Goal: Find specific page/section: Find specific page/section

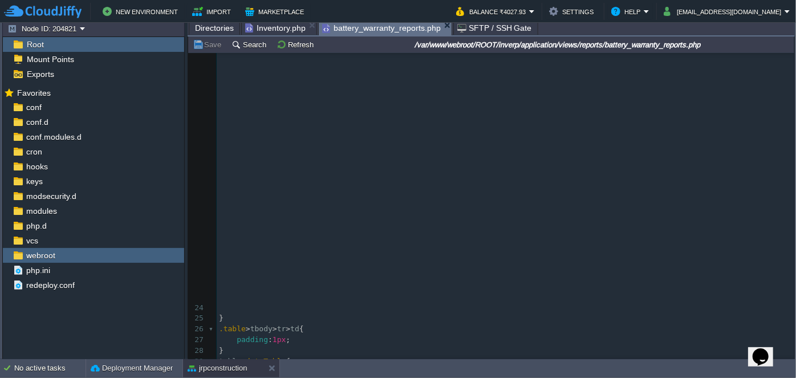
click at [399, 29] on span "battery_warranty_reports.php" at bounding box center [381, 28] width 119 height 14
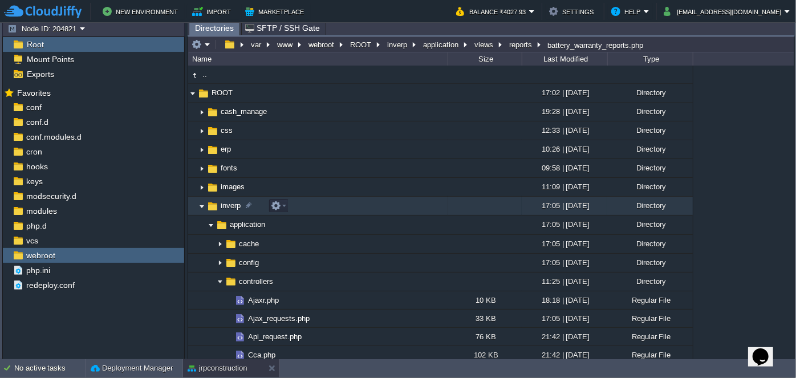
click at [199, 209] on img at bounding box center [201, 206] width 9 height 18
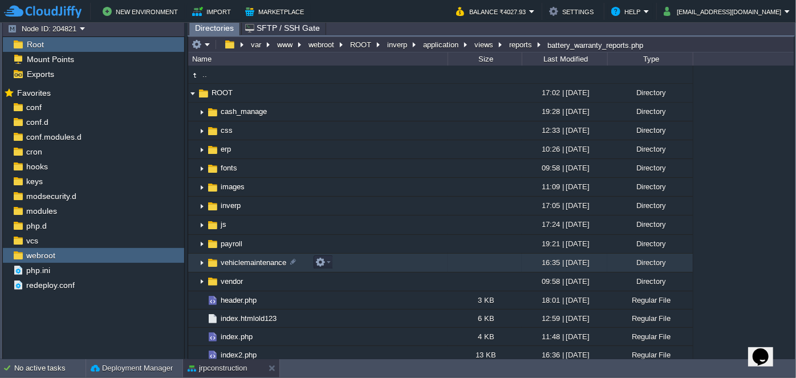
click at [199, 262] on img at bounding box center [201, 263] width 9 height 18
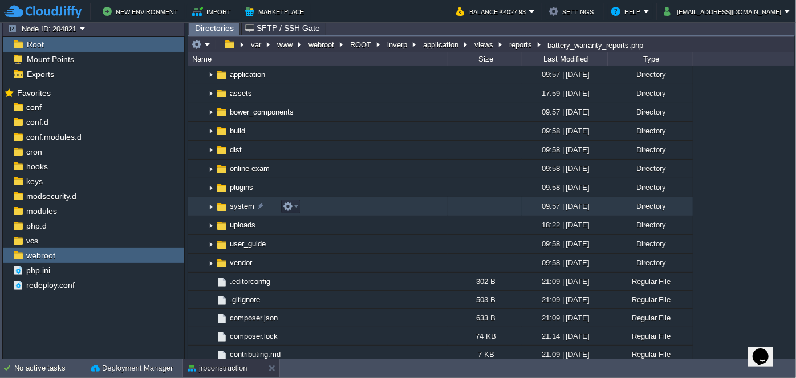
scroll to position [155, 0]
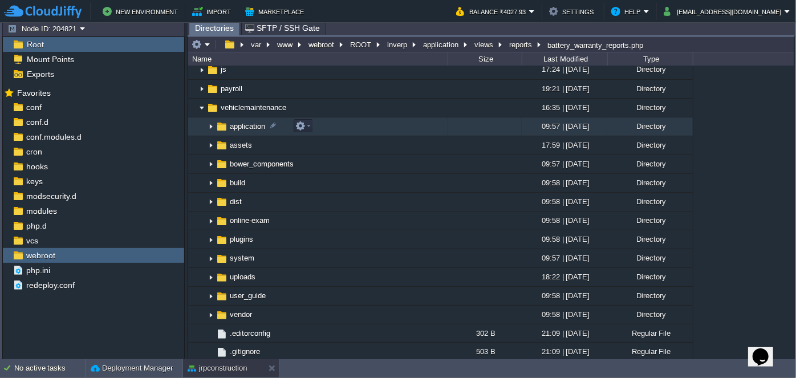
click at [208, 127] on img at bounding box center [210, 127] width 9 height 18
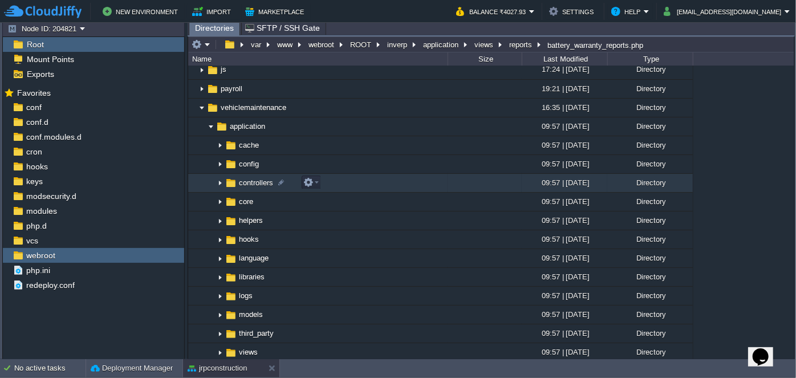
click at [221, 181] on img at bounding box center [219, 183] width 9 height 18
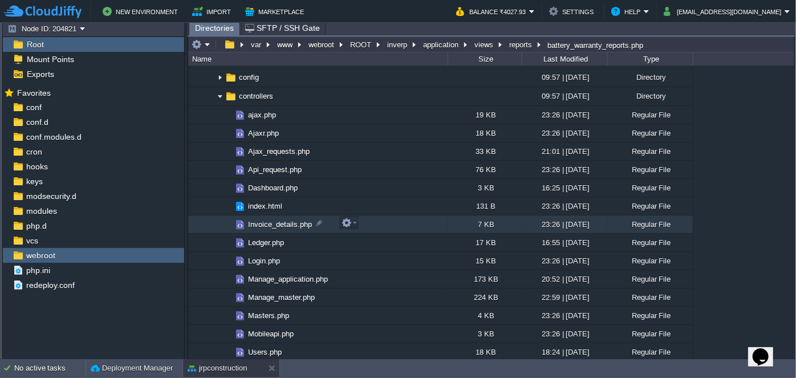
scroll to position [259, 0]
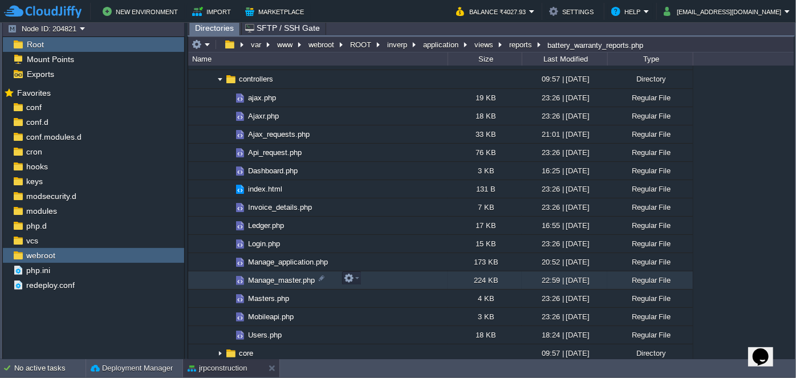
click at [263, 275] on span "Manage_master.php" at bounding box center [281, 280] width 70 height 10
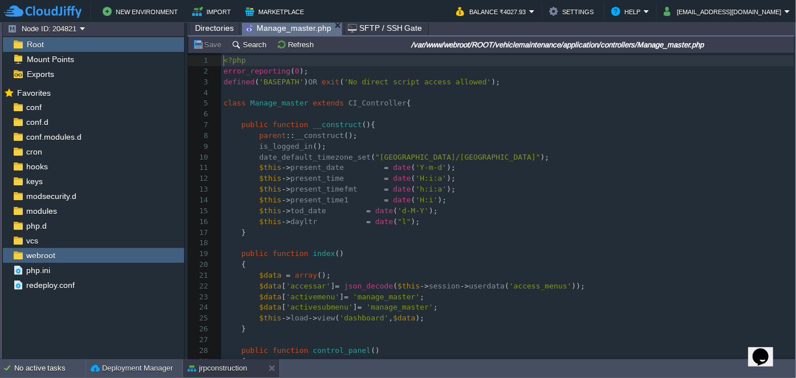
scroll to position [3, 0]
click at [247, 46] on button "Search" at bounding box center [250, 44] width 38 height 10
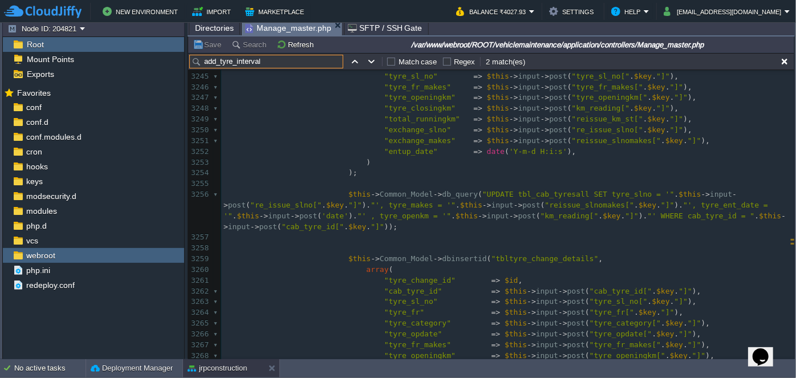
scroll to position [35577, 0]
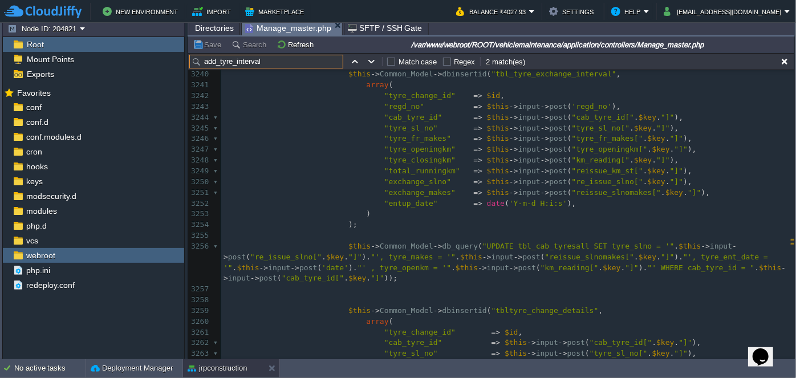
type input "add_tyre_interval"
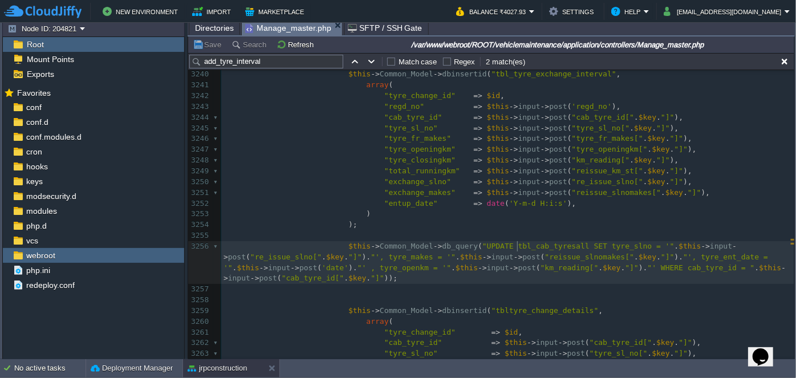
click at [515, 250] on pre "$this -> Common_Model -> db_query ( "UPDATE tbl_cab_tyresall SET tyre_slno = '"…" at bounding box center [507, 262] width 573 height 43
type textarea "tbl_cab_tyresall"
